Goal: Task Accomplishment & Management: Manage account settings

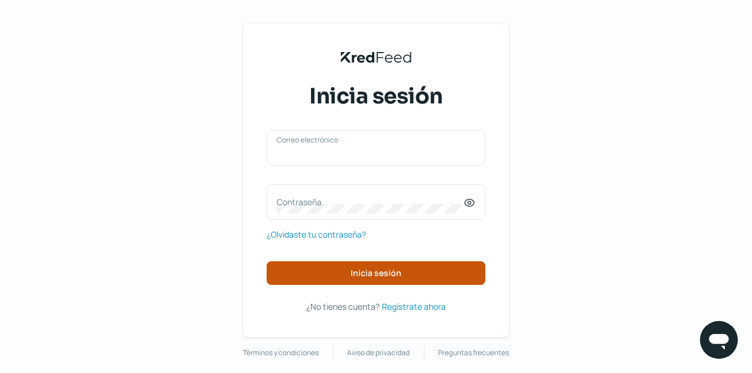
type input "direccion@reluxy.mx"
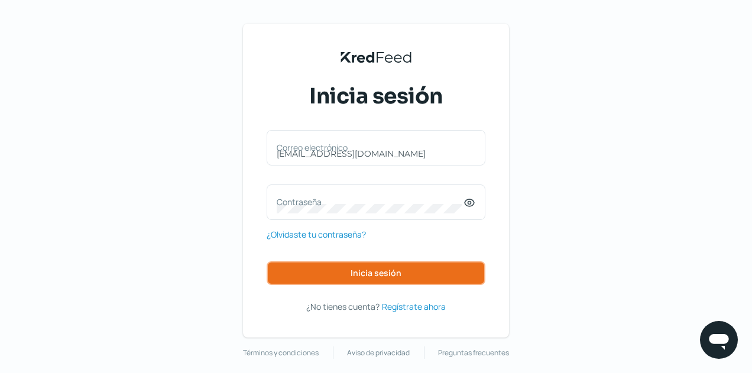
click at [391, 265] on button "Inicia sesión" at bounding box center [375, 273] width 219 height 24
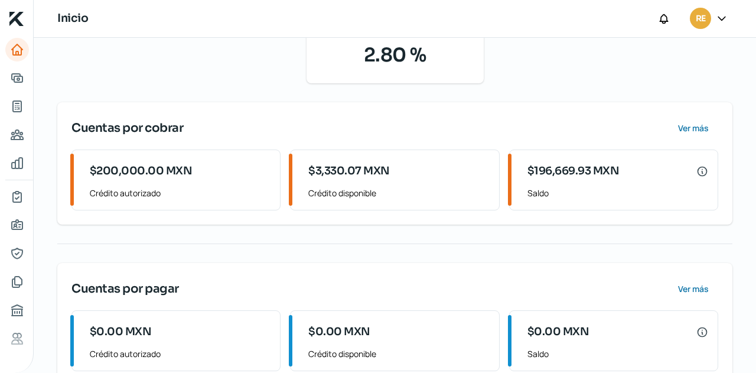
scroll to position [121, 0]
click at [21, 75] on icon "Adelantar facturas" at bounding box center [17, 78] width 14 height 14
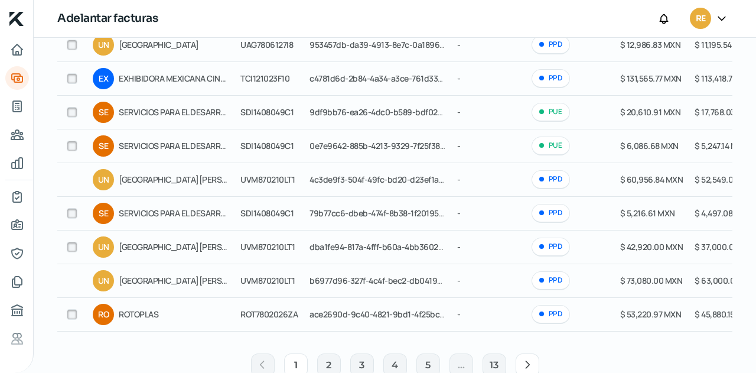
scroll to position [191, 0]
click at [19, 105] on icon "Tus créditos" at bounding box center [17, 106] width 14 height 14
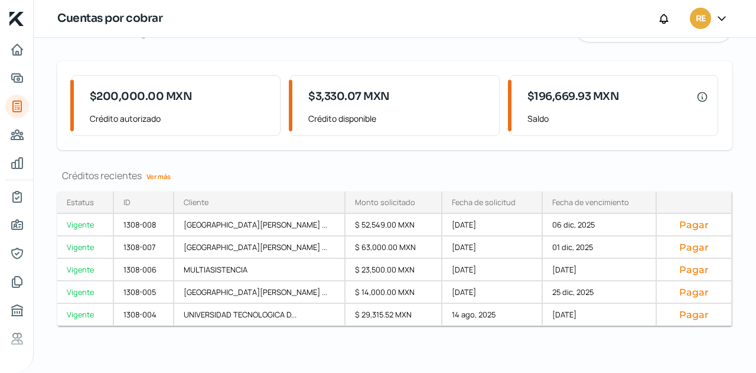
scroll to position [31, 0]
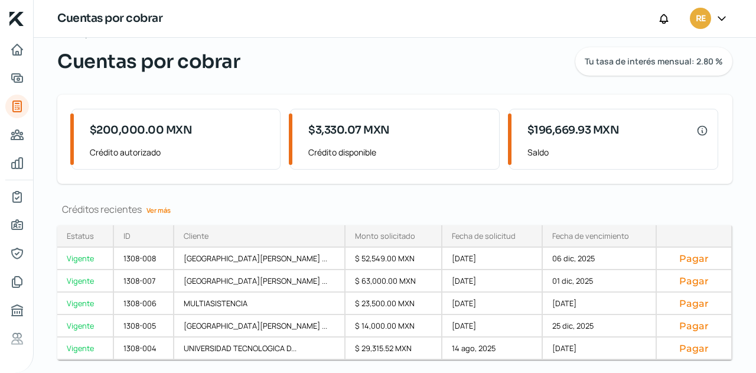
click at [751, 242] on div "Lunes, 13 de octubre 2025 Cuentas por cobrar Tu tasa de interés mensual: 2.80 %…" at bounding box center [395, 205] width 723 height 335
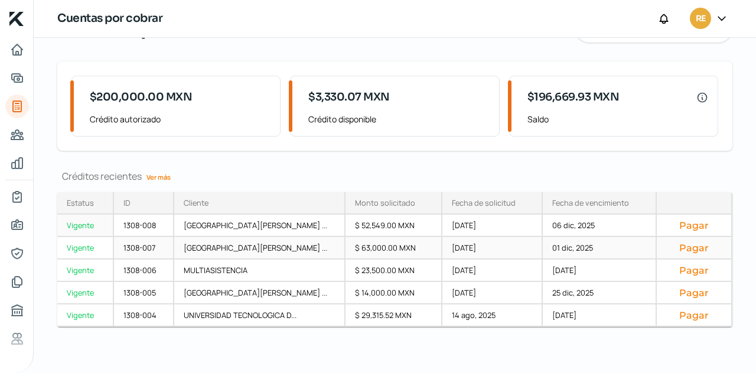
scroll to position [65, 0]
click at [158, 177] on link "Ver más" at bounding box center [159, 176] width 34 height 18
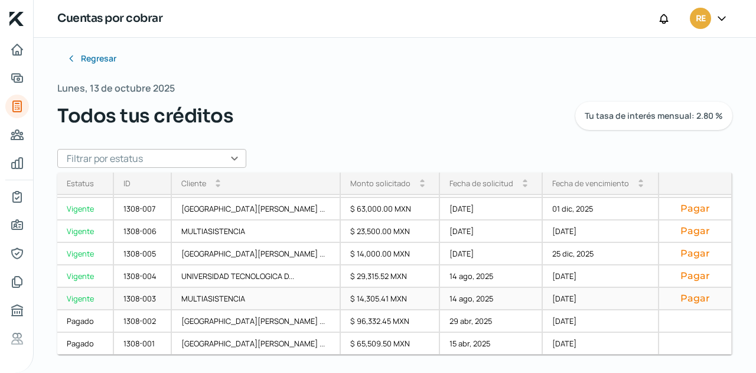
scroll to position [11, 0]
click at [678, 299] on button "Pagar" at bounding box center [695, 298] width 53 height 12
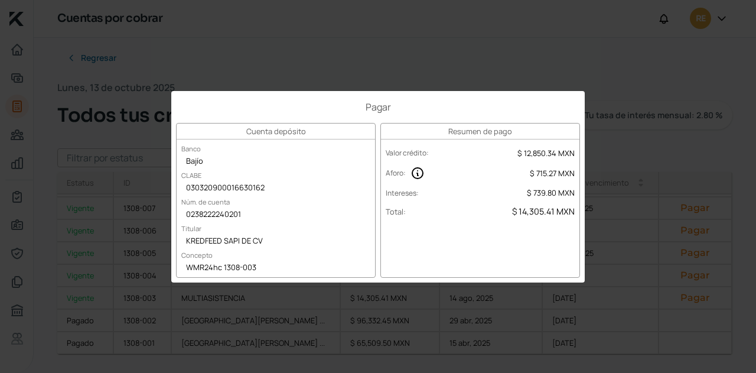
click at [411, 84] on div "Pagar Cuenta depósito Banco Bajío CLABE 030320900016630162 Núm. de cuenta 02382…" at bounding box center [378, 186] width 756 height 373
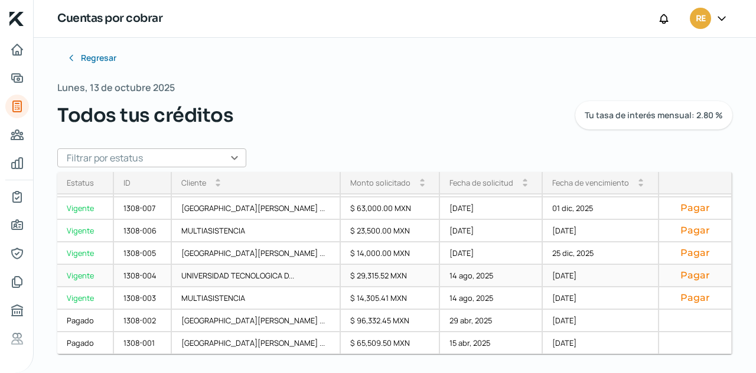
click at [676, 272] on button "Pagar" at bounding box center [695, 275] width 53 height 12
